Goal: Check status

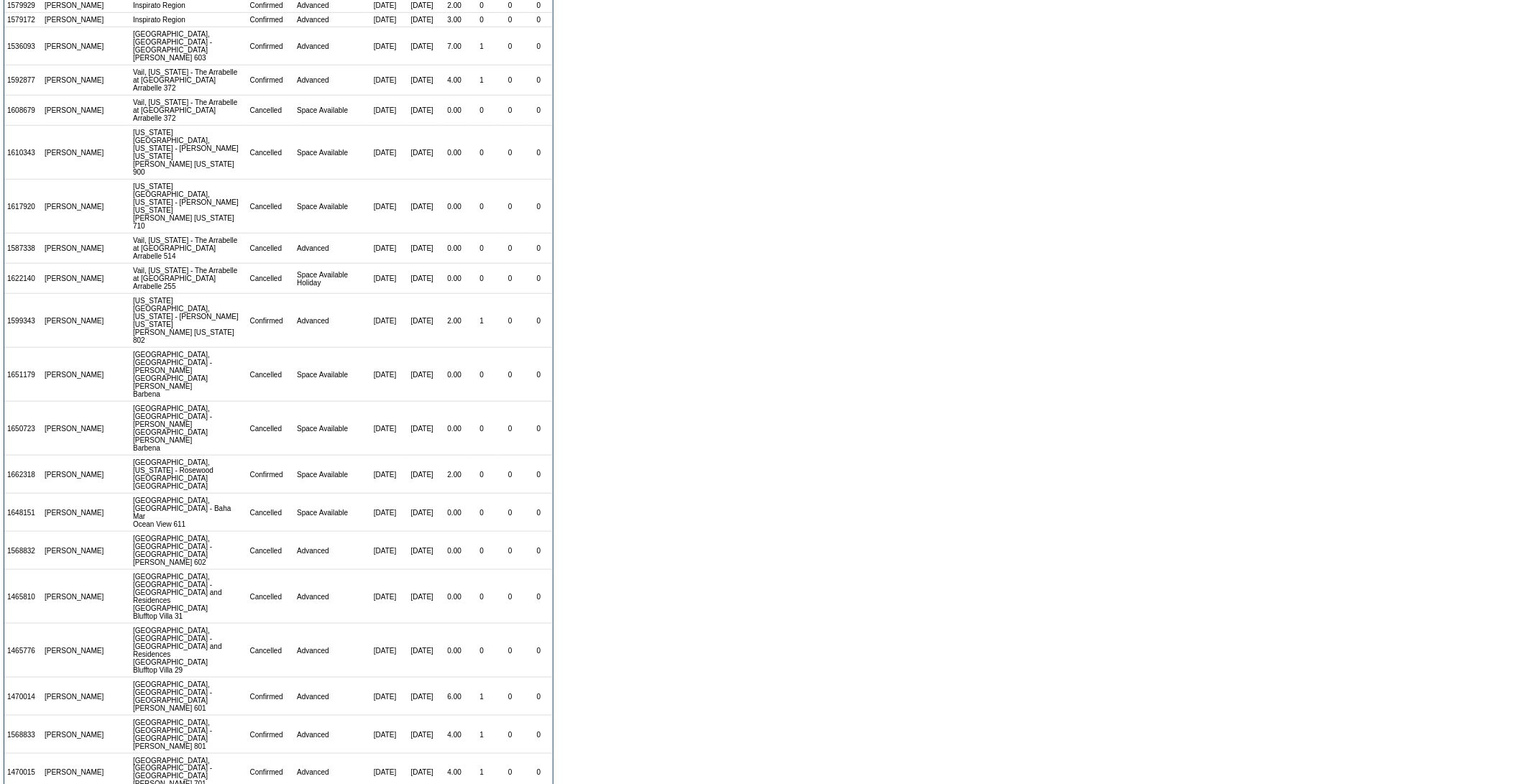
scroll to position [414, 0]
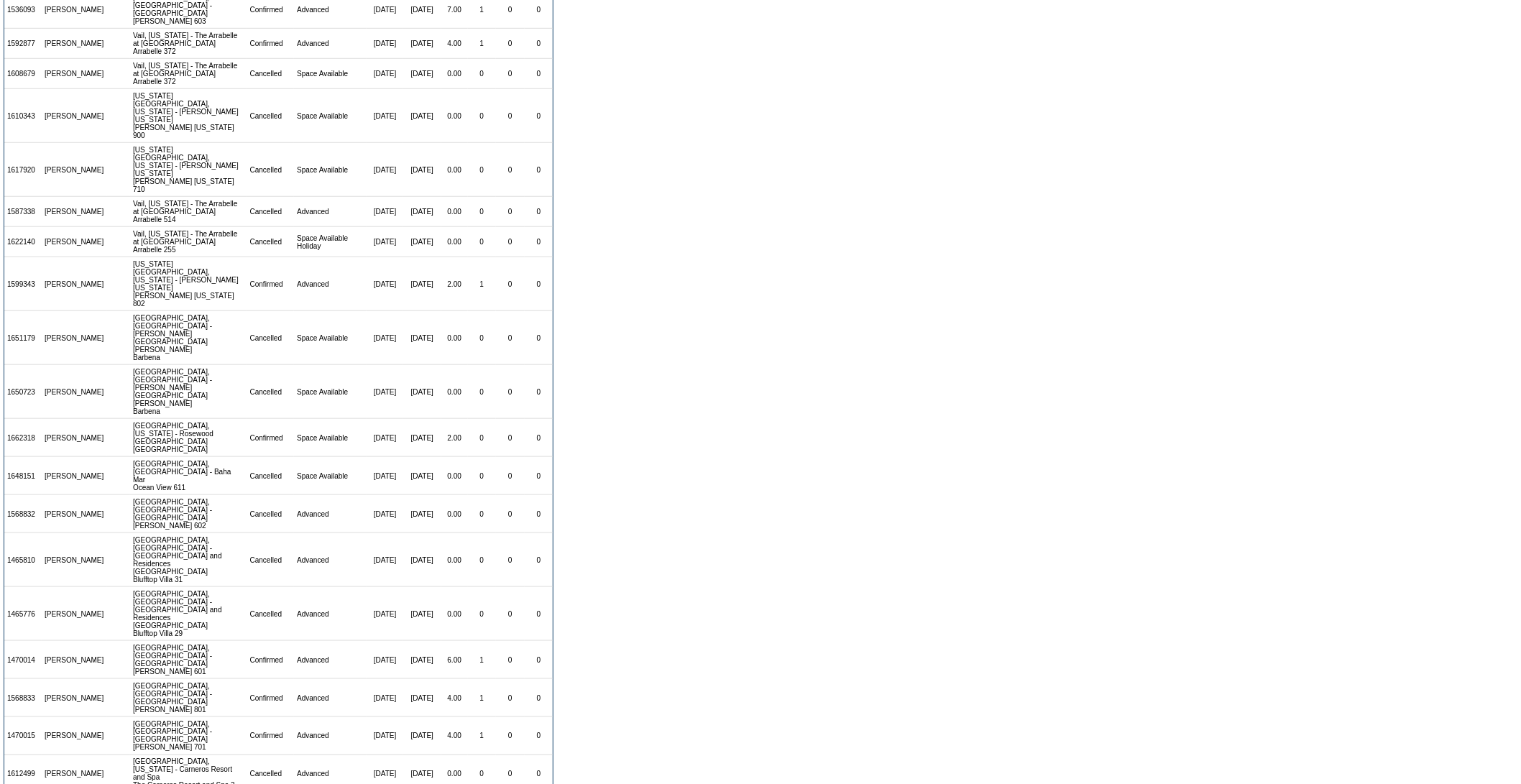
drag, startPoint x: 381, startPoint y: 695, endPoint x: 515, endPoint y: 726, distance: 137.5
click at [515, 726] on tbody "60 Day – One Holiday Contract :: [DATE] - [DATE] Id Member Property Status Type…" at bounding box center [279, 276] width 549 height 1194
click at [665, 633] on form "There are 23 contracts for the [PERSON_NAME] membership: View: [DATE] - [DATE] …" at bounding box center [760, 236] width 1521 height 1300
drag, startPoint x: 382, startPoint y: 643, endPoint x: 559, endPoint y: 657, distance: 177.6
click at [559, 657] on form "There are 23 contracts for the [PERSON_NAME] membership: View: [DATE] - [DATE] …" at bounding box center [760, 236] width 1521 height 1300
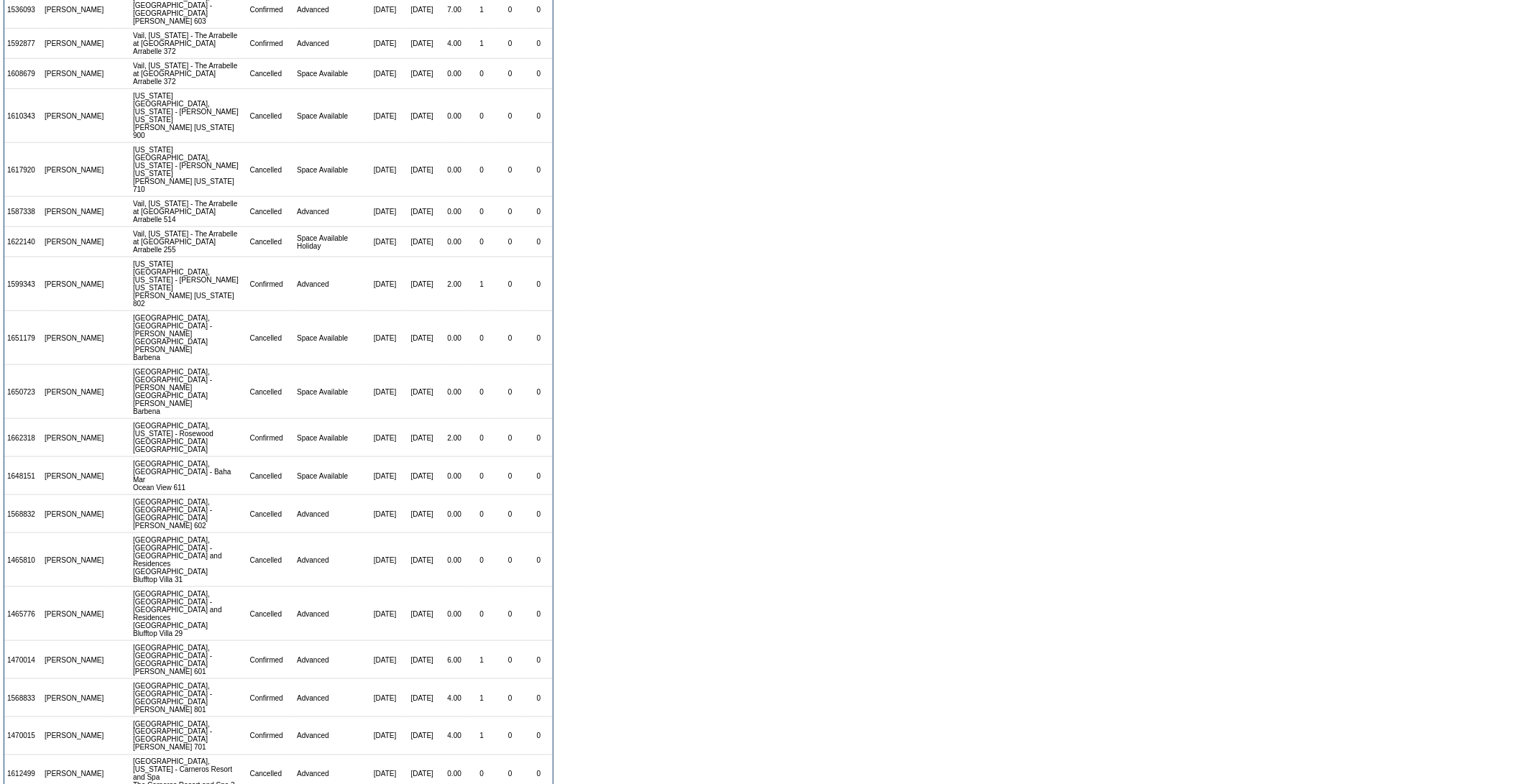
click at [592, 731] on form "There are 23 contracts for the [PERSON_NAME] membership: View: [DATE] - [DATE] …" at bounding box center [760, 236] width 1521 height 1300
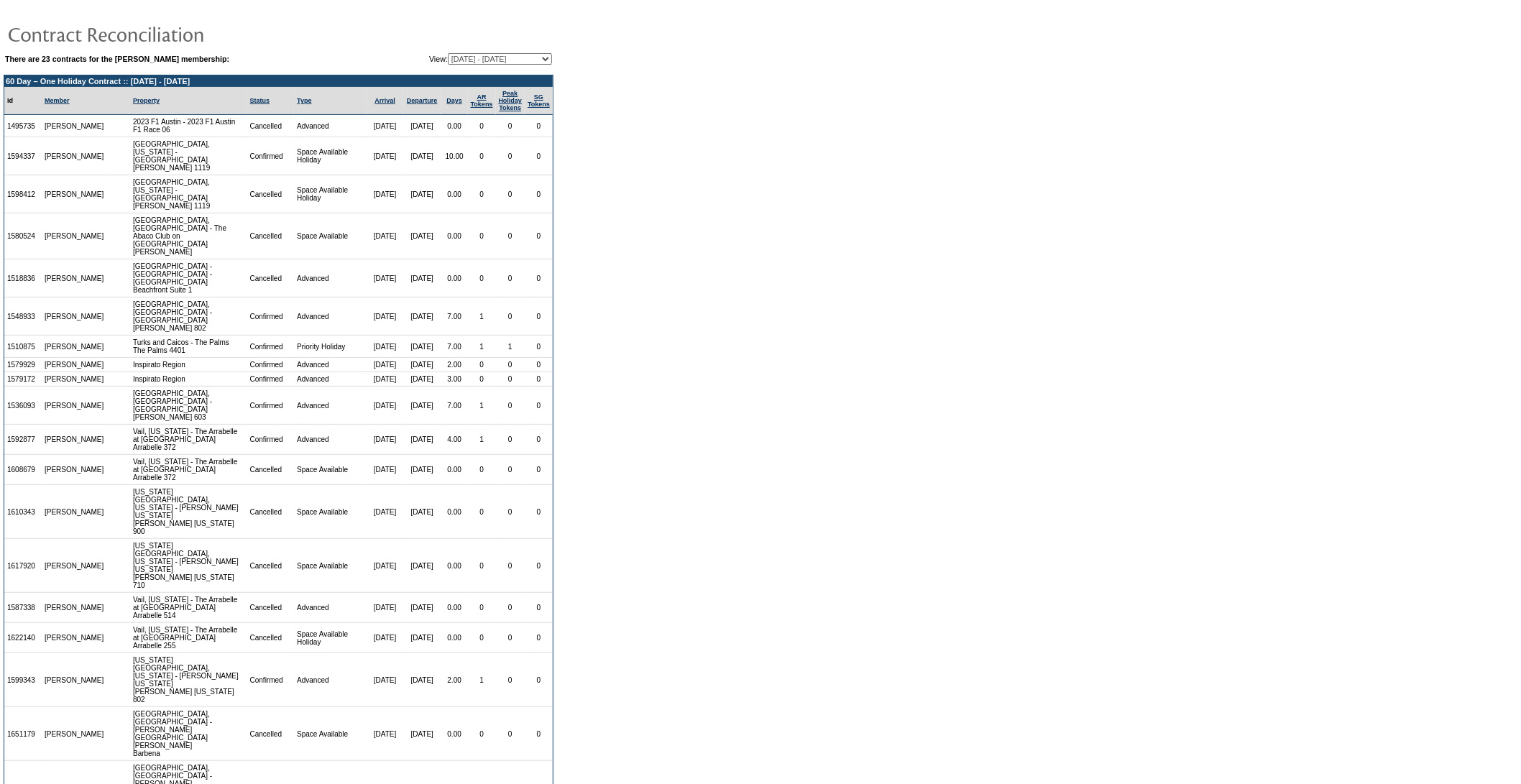
scroll to position [0, 0]
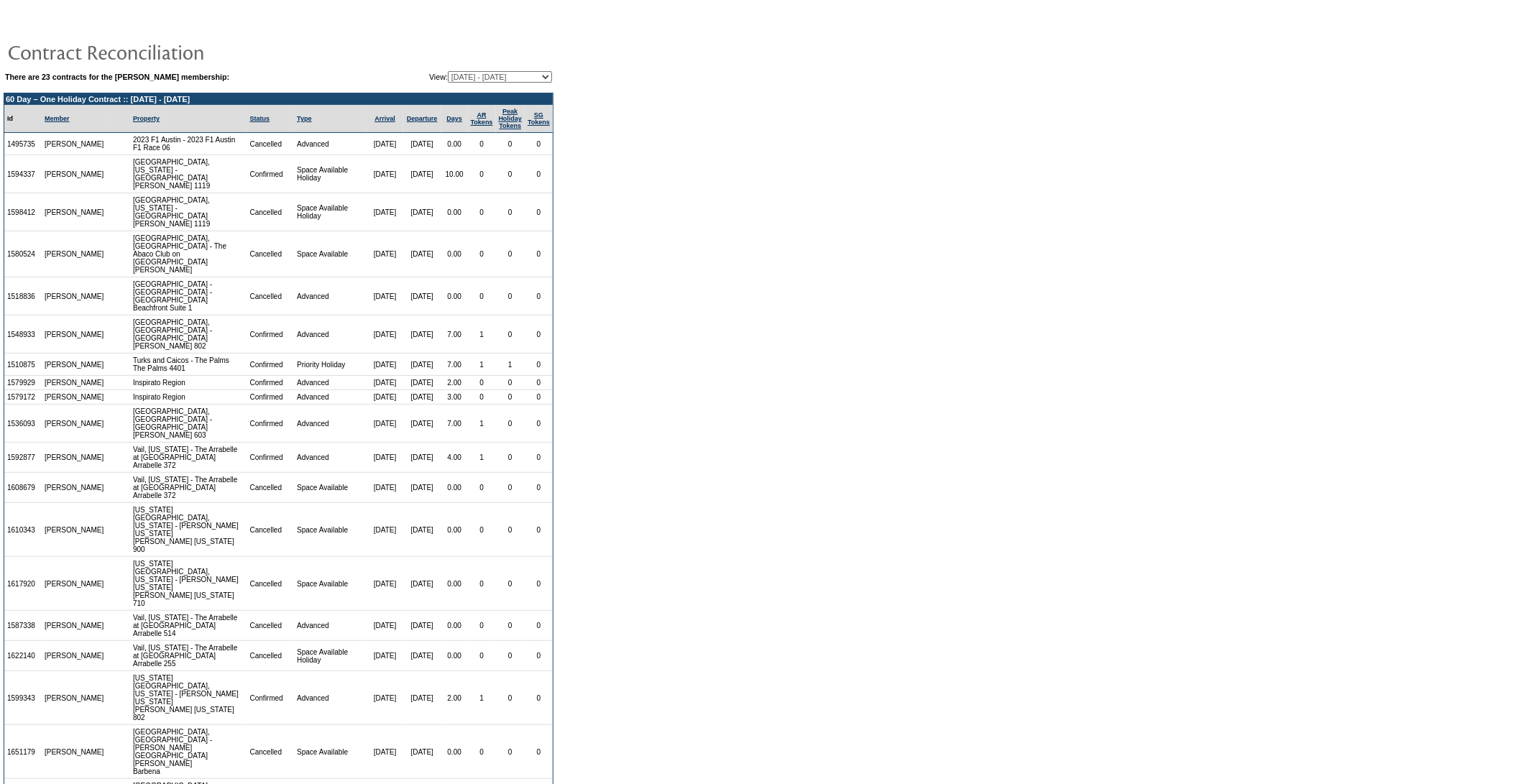
click at [476, 71] on select "[DATE] - [DATE] [DATE] - [DATE] [DATE] - [DATE] [DATE] - [DATE] [DATE] - [DATE]…" at bounding box center [500, 77] width 104 height 12
select select "126788"
click at [448, 71] on select "[DATE] - [DATE] [DATE] - [DATE] [DATE] - [DATE] [DATE] - [DATE] [DATE] - [DATE]…" at bounding box center [500, 77] width 104 height 12
